Goal: Information Seeking & Learning: Understand process/instructions

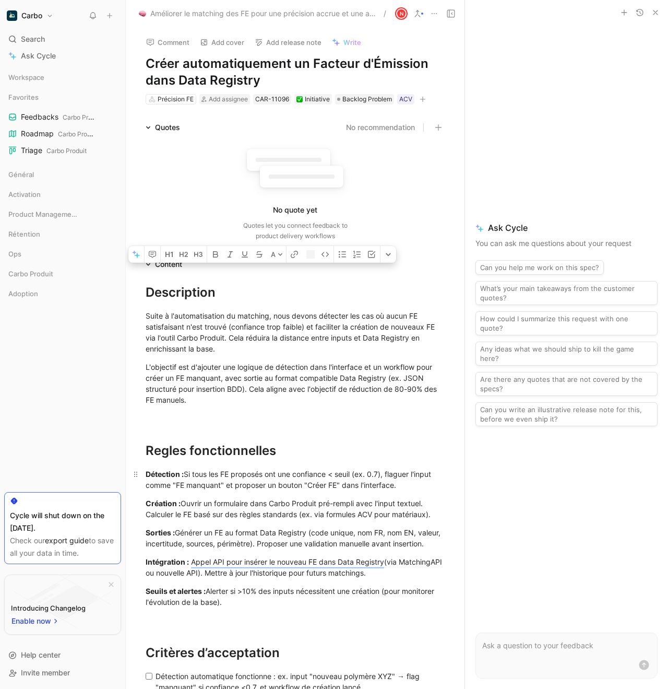
drag, startPoint x: 147, startPoint y: 291, endPoint x: 321, endPoint y: 469, distance: 248.5
click at [325, 468] on div "Description Suite à l'automatisation du matching, nous devons détecter les cas …" at bounding box center [295, 600] width 339 height 660
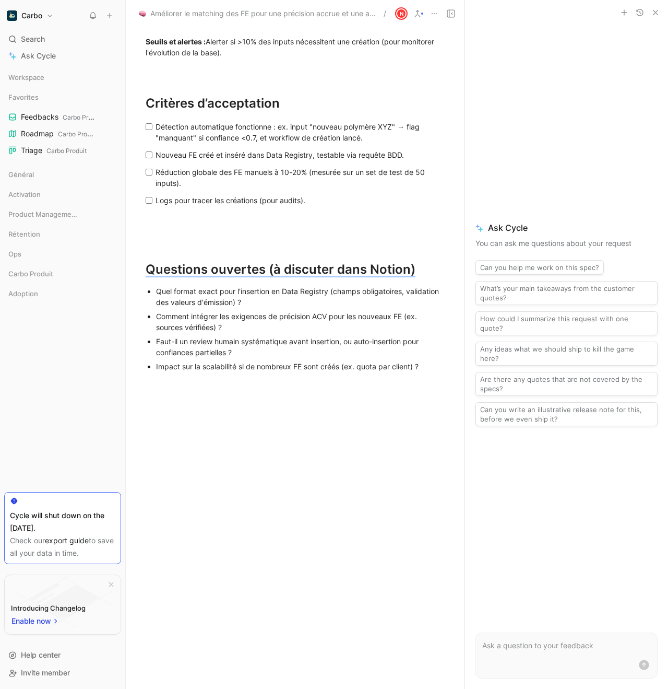
scroll to position [566, 0]
click at [428, 366] on div "Impact sur la scalabilité si de nombreux FE sont créés (ex. quota par client) ?" at bounding box center [300, 366] width 289 height 11
copy div "Loremipsumd Sitam c a'elitseddoeiusm te incididu, utla etdolo magnaali eni adm …"
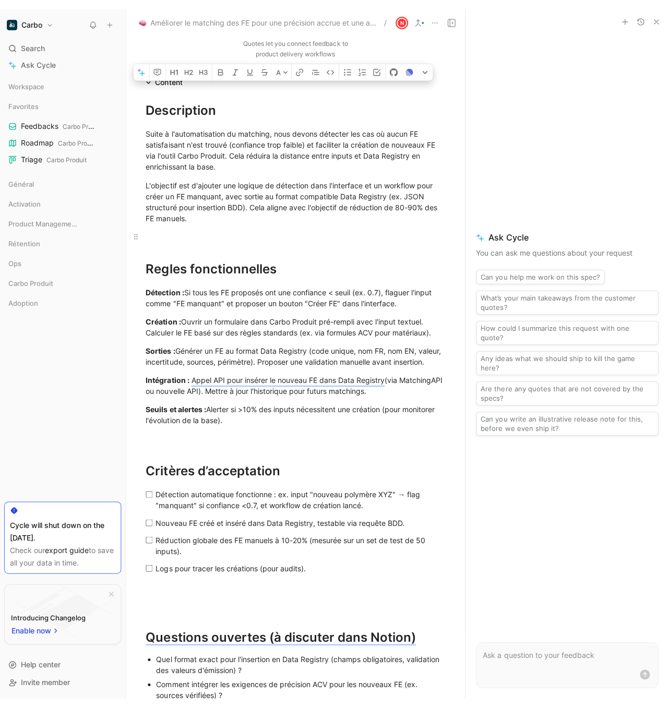
scroll to position [241, 0]
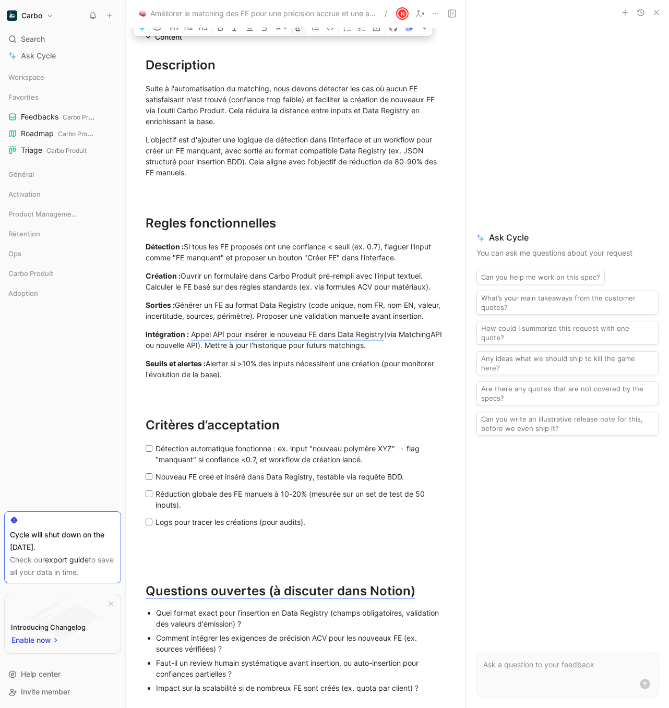
copy div "Loremipsumd Sitam c a'elitseddoeiusm te incididu, utla etdolo magnaali eni adm …"
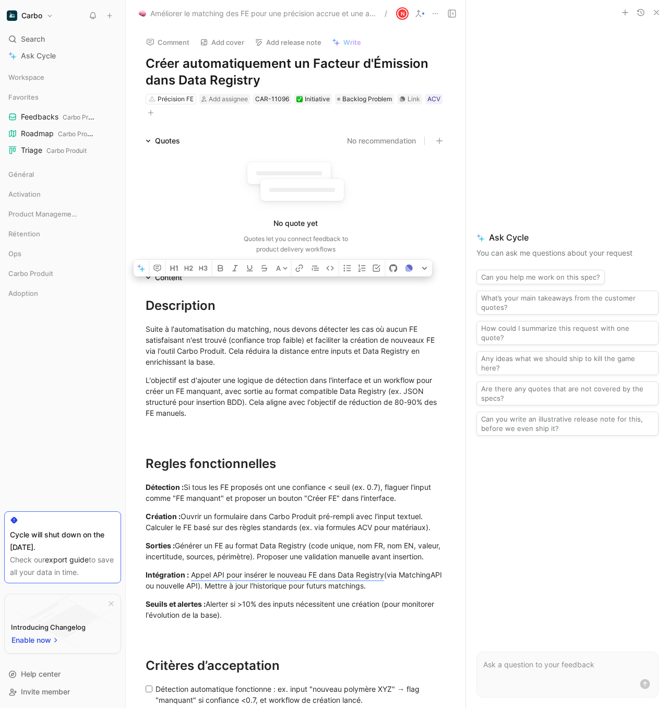
scroll to position [0, 0]
click at [222, 60] on h1 "Créer automatiquement un Facteur d'Émission dans Data Registry" at bounding box center [296, 71] width 300 height 33
click at [149, 136] on div "Quotes" at bounding box center [162, 141] width 43 height 13
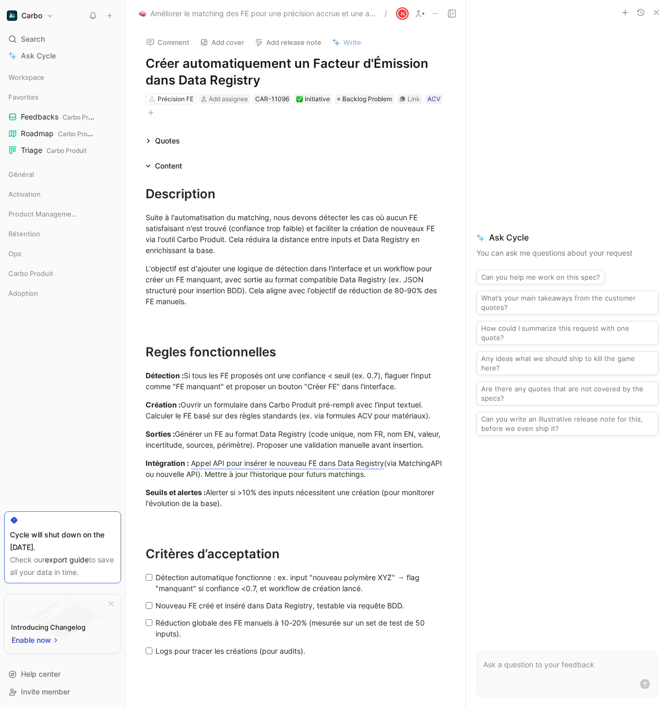
click at [243, 67] on h1 "Créer automatiquement un Facteur d'Émission dans Data Registry" at bounding box center [296, 71] width 300 height 33
copy h1 "Créer automatiquement un Facteur d'Émission dans Data Registry"
drag, startPoint x: 147, startPoint y: 192, endPoint x: 253, endPoint y: 411, distance: 243.5
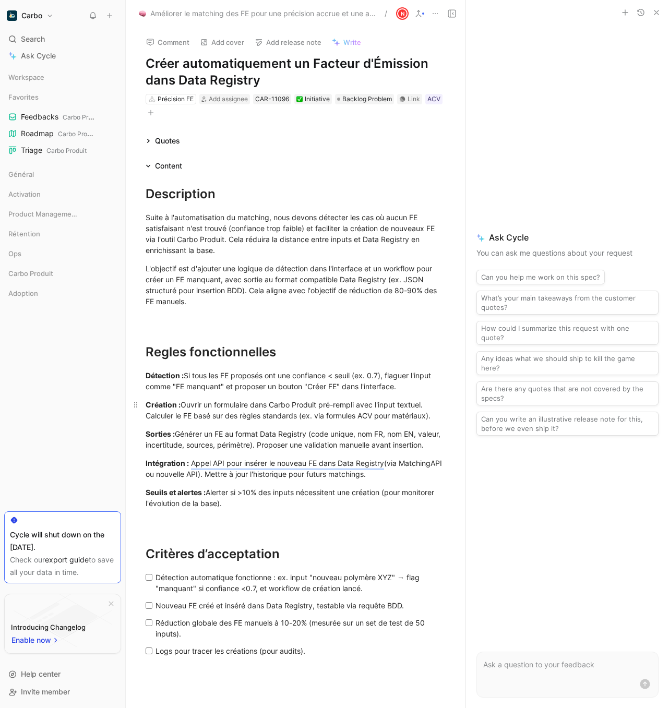
click at [253, 411] on div "Description Suite à l'automatisation du matching, nous devons détecter les cas …" at bounding box center [296, 502] width 340 height 660
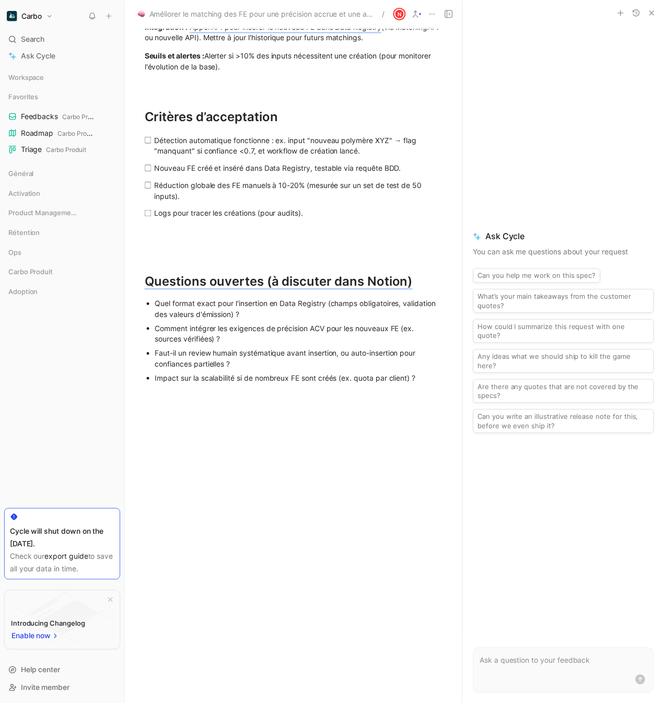
scroll to position [454, 0]
click at [434, 380] on div "Impact sur la scalabilité si de nombreux FE sont créés (ex. quota par client) ?" at bounding box center [301, 380] width 290 height 11
copy div "Loremipsumd Sitam c a'elitseddoeiusm te incididu, utla etdolo magnaali eni adm …"
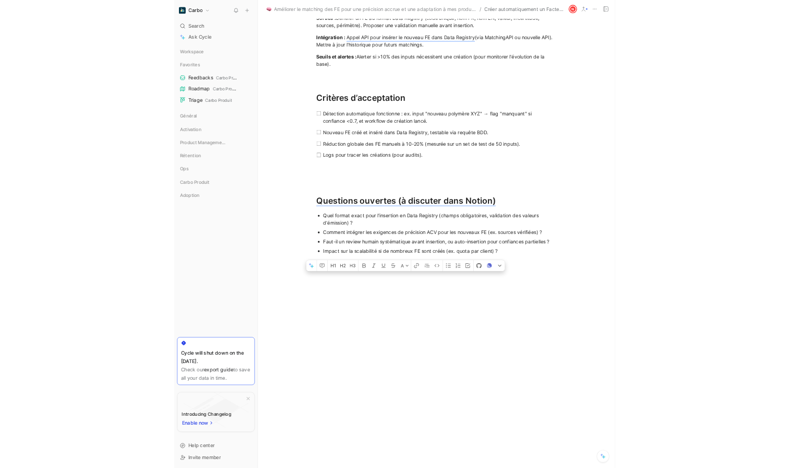
scroll to position [375, 0]
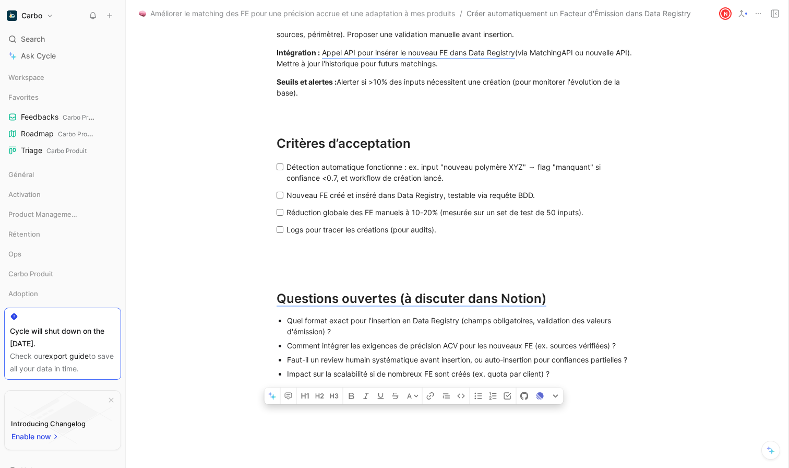
click at [443, 227] on div "Logs pour tracer les créations (pour audits)." at bounding box center [461, 229] width 349 height 11
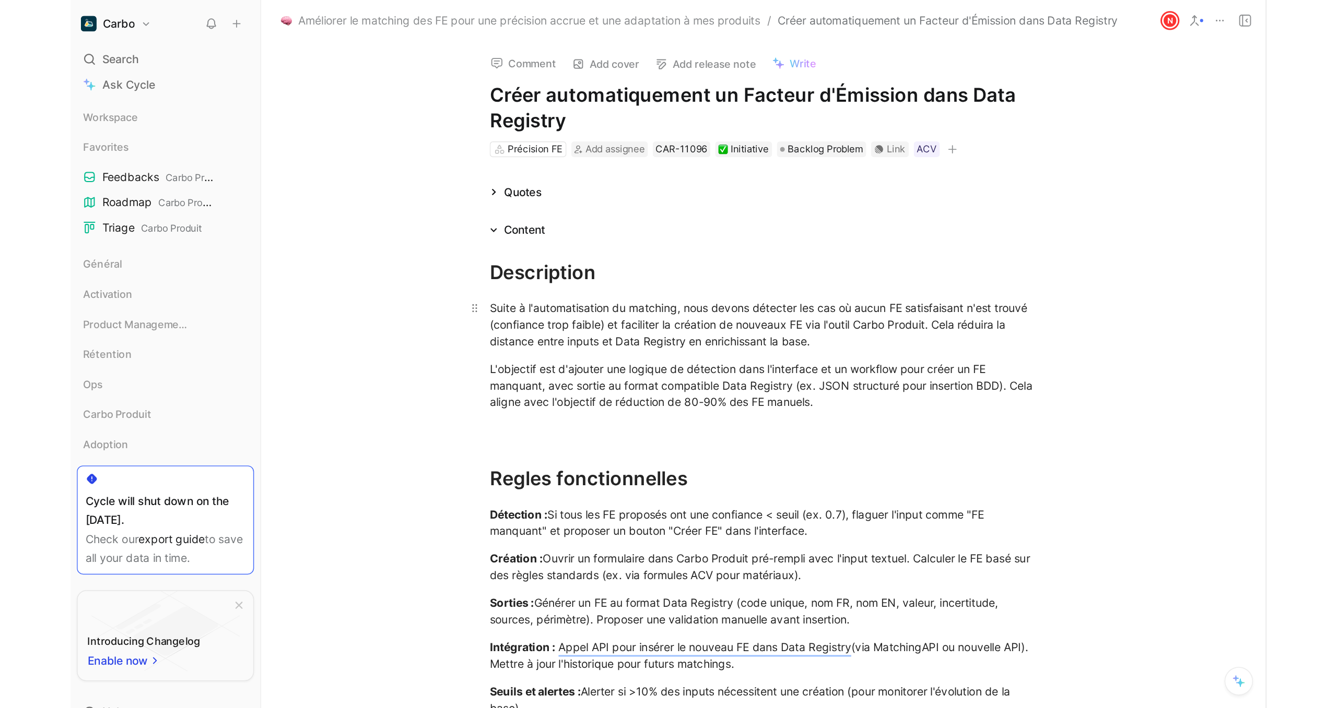
scroll to position [0, 0]
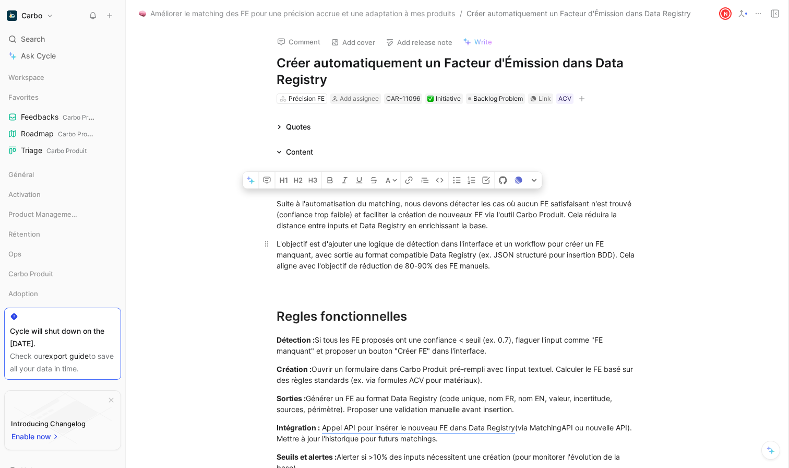
drag, startPoint x: 275, startPoint y: 204, endPoint x: 553, endPoint y: 263, distance: 285.0
click at [553, 263] on div "Description Suite à l'automatisation du matching, nous devons détecter les cas …" at bounding box center [457, 461] width 663 height 606
click at [554, 263] on div "L'objectif est d'ajouter une logique de détection dans l'interface et un workfl…" at bounding box center [457, 254] width 361 height 33
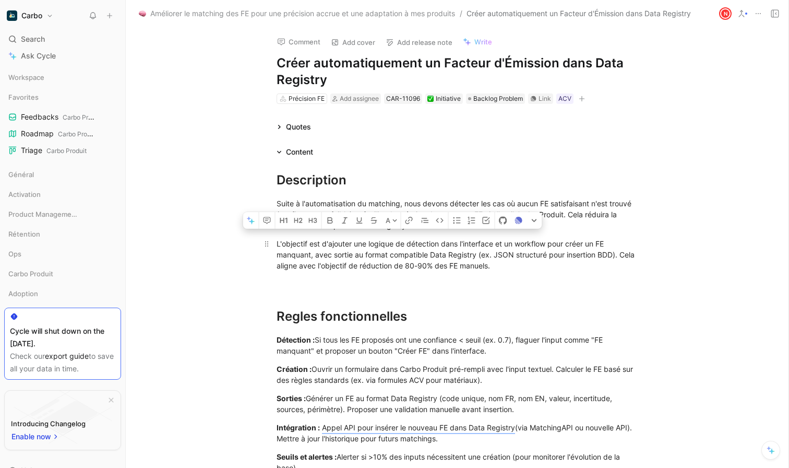
drag, startPoint x: 548, startPoint y: 265, endPoint x: 271, endPoint y: 239, distance: 277.9
click at [271, 239] on p "L'objectif est d'ajouter une logique de détection dans l'interface et un workfl…" at bounding box center [457, 254] width 401 height 39
click at [273, 240] on p "L'objectif est d'ajouter une logique de détection dans l'interface et un workfl…" at bounding box center [457, 254] width 401 height 39
drag, startPoint x: 276, startPoint y: 241, endPoint x: 559, endPoint y: 268, distance: 284.3
click at [559, 268] on p "L'objectif est d'ajouter une logique de détection dans l'interface et un workfl…" at bounding box center [457, 254] width 401 height 39
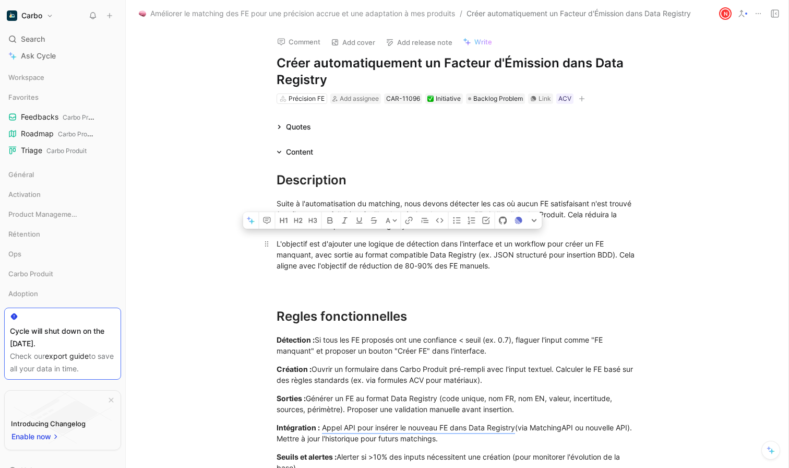
click at [559, 268] on div "L'objectif est d'ajouter une logique de détection dans l'interface et un workfl…" at bounding box center [457, 254] width 361 height 33
